Goal: Use online tool/utility

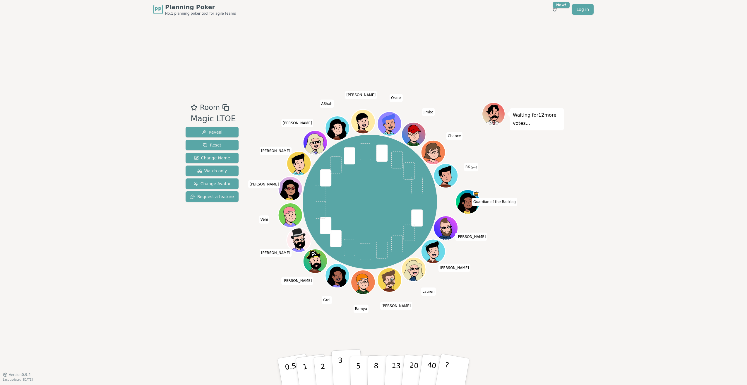
click at [339, 380] on button "3" at bounding box center [348, 372] width 32 height 46
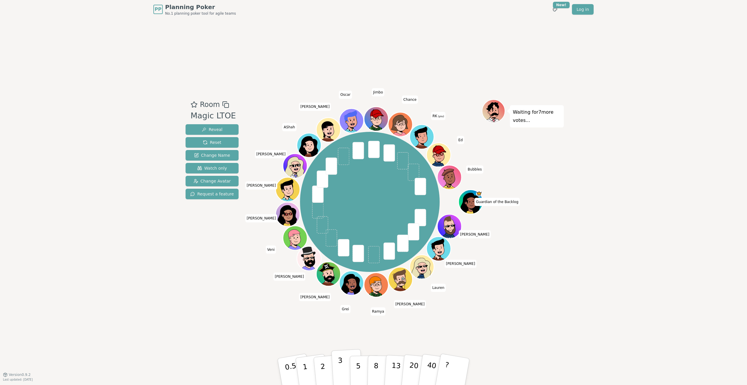
click at [341, 372] on p "3" at bounding box center [341, 372] width 6 height 32
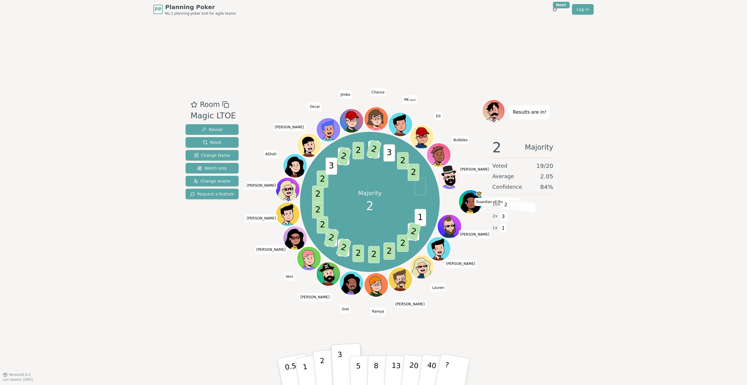
click at [324, 374] on p "2" at bounding box center [324, 372] width 8 height 32
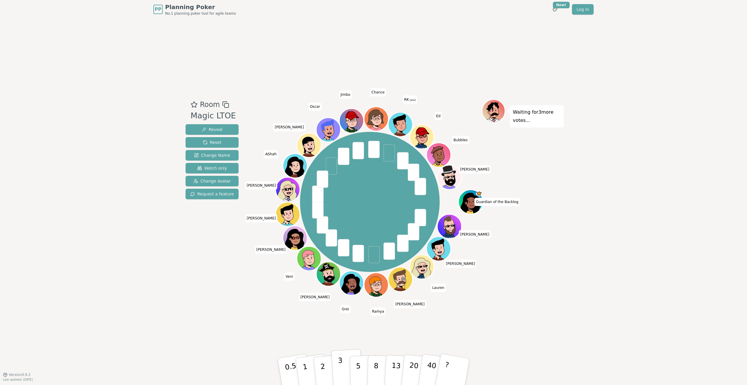
click at [337, 372] on button "3" at bounding box center [348, 372] width 32 height 46
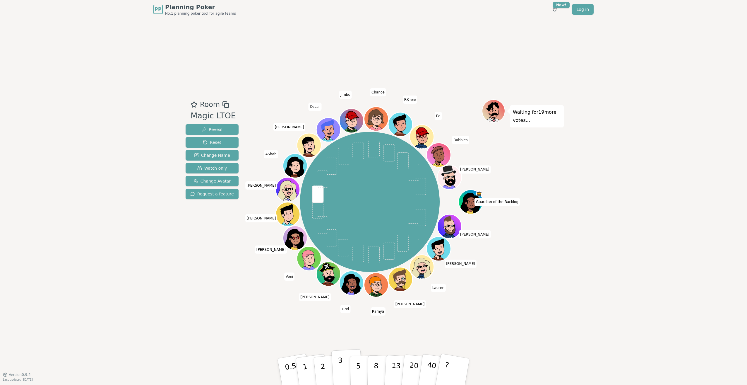
click at [339, 372] on button "3" at bounding box center [348, 372] width 32 height 46
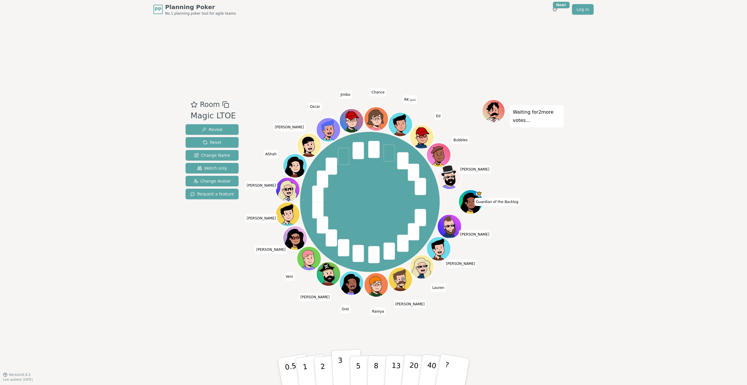
click at [341, 376] on p "3" at bounding box center [341, 372] width 6 height 32
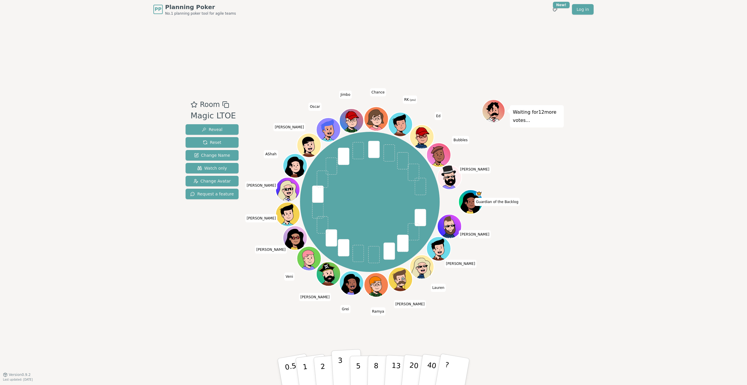
click at [339, 367] on p "3" at bounding box center [341, 372] width 6 height 32
click at [344, 377] on button "3" at bounding box center [348, 372] width 32 height 46
